Goal: Information Seeking & Learning: Find specific fact

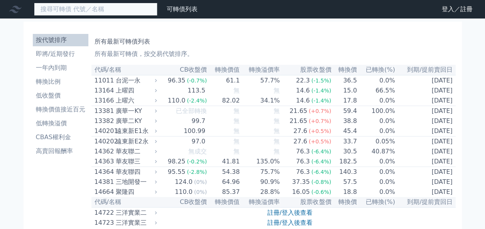
click at [75, 11] on input at bounding box center [96, 9] width 124 height 13
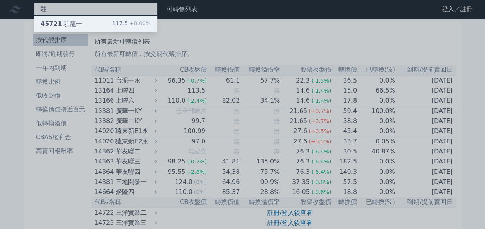
type input "駐"
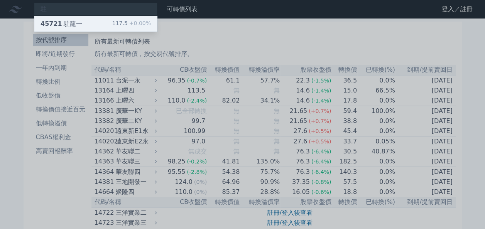
click at [66, 26] on div "45721 駐龍一" at bounding box center [62, 23] width 42 height 9
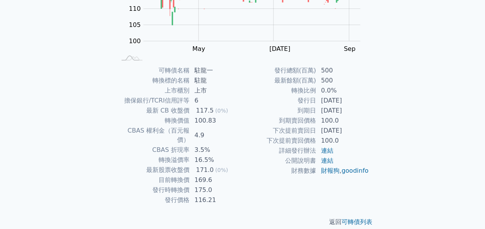
scroll to position [128, 0]
click at [327, 161] on link "連結" at bounding box center [327, 159] width 12 height 7
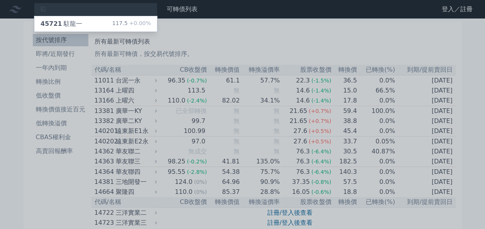
click at [273, 14] on div at bounding box center [242, 114] width 485 height 229
